Goal: Information Seeking & Learning: Learn about a topic

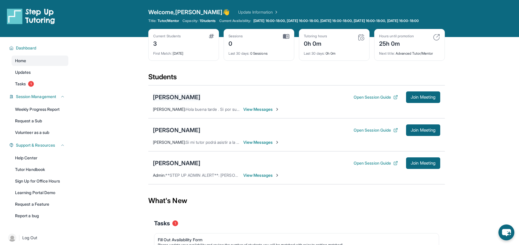
scroll to position [5, 0]
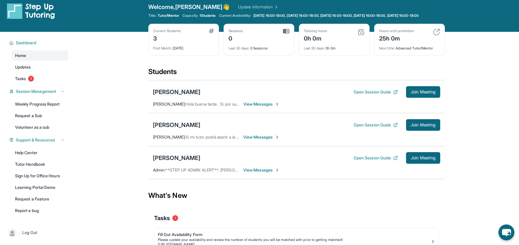
click at [183, 96] on div "[PERSON_NAME]" at bounding box center [176, 92] width 47 height 8
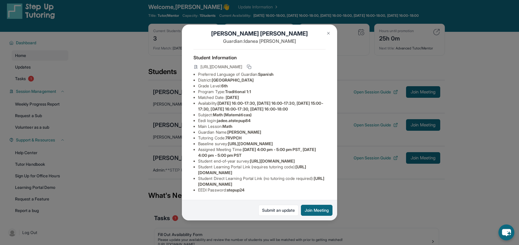
scroll to position [0, 0]
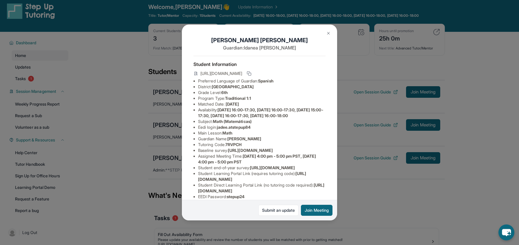
click at [328, 35] on button at bounding box center [328, 33] width 12 height 12
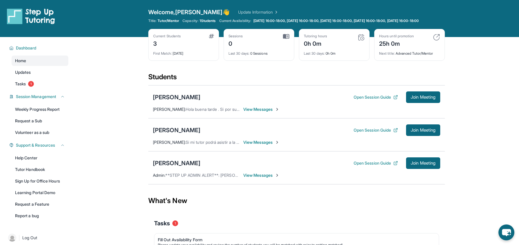
click at [125, 123] on main "Current Students 3 First Match : 6 days ago Sessions 0 Last 30 days : 0 Session…" at bounding box center [296, 164] width 444 height 255
click at [178, 99] on div "[PERSON_NAME]" at bounding box center [176, 97] width 47 height 8
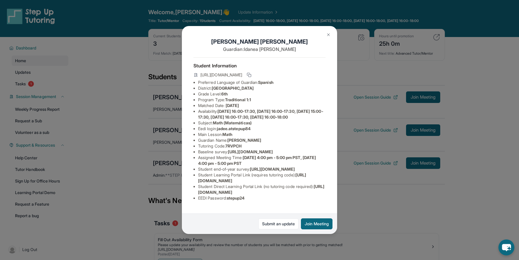
click at [327, 33] on img at bounding box center [328, 34] width 5 height 5
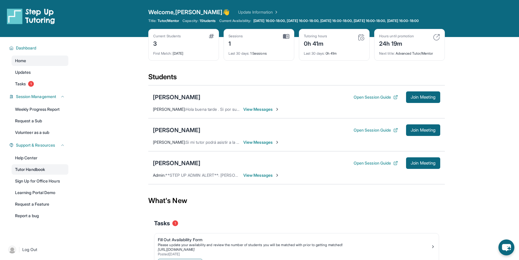
click at [39, 174] on link "Tutor Handbook" at bounding box center [40, 169] width 57 height 10
click at [38, 162] on link "Help Center" at bounding box center [40, 158] width 57 height 10
